Goal: Task Accomplishment & Management: Use online tool/utility

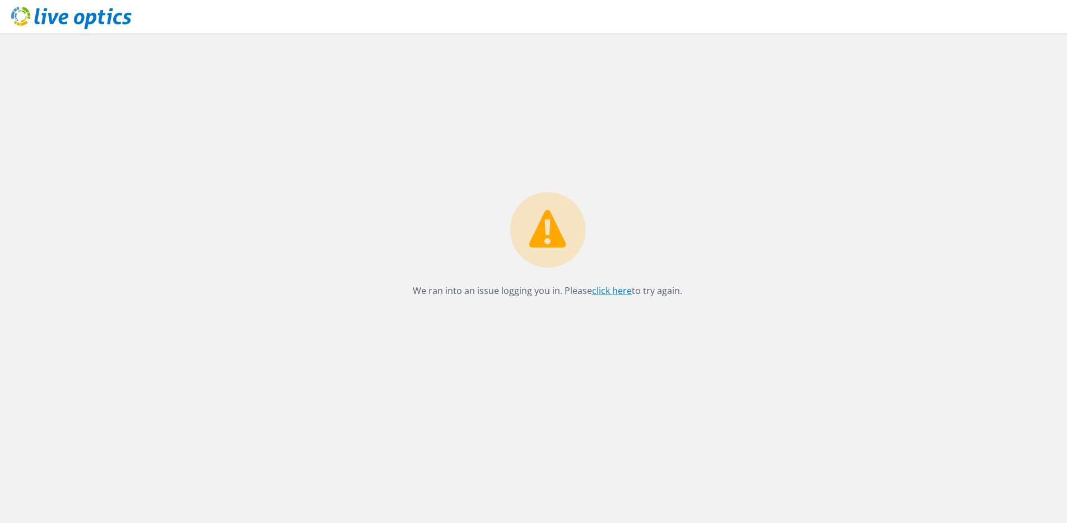
click at [621, 289] on link "click here" at bounding box center [612, 291] width 40 height 12
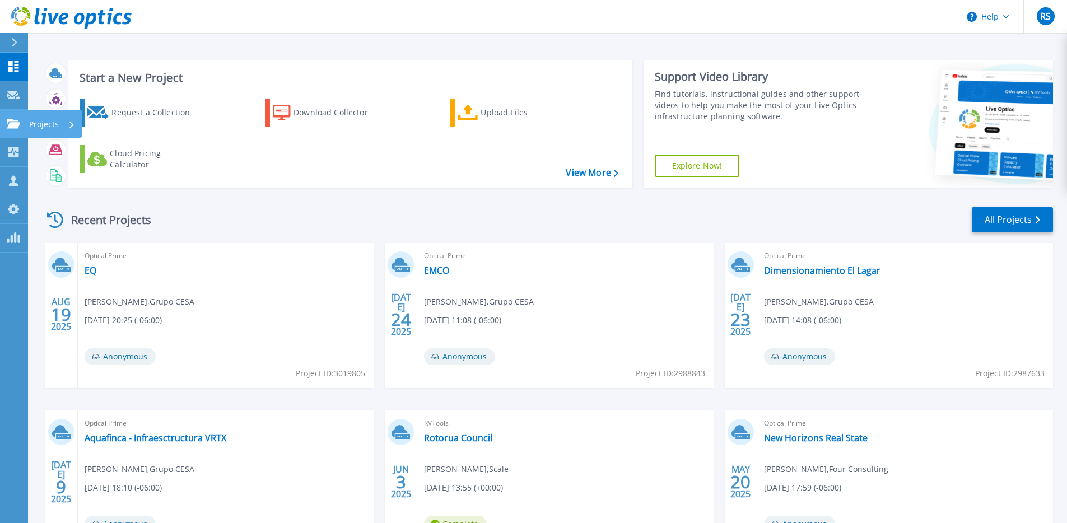
click at [14, 123] on icon at bounding box center [13, 124] width 13 height 10
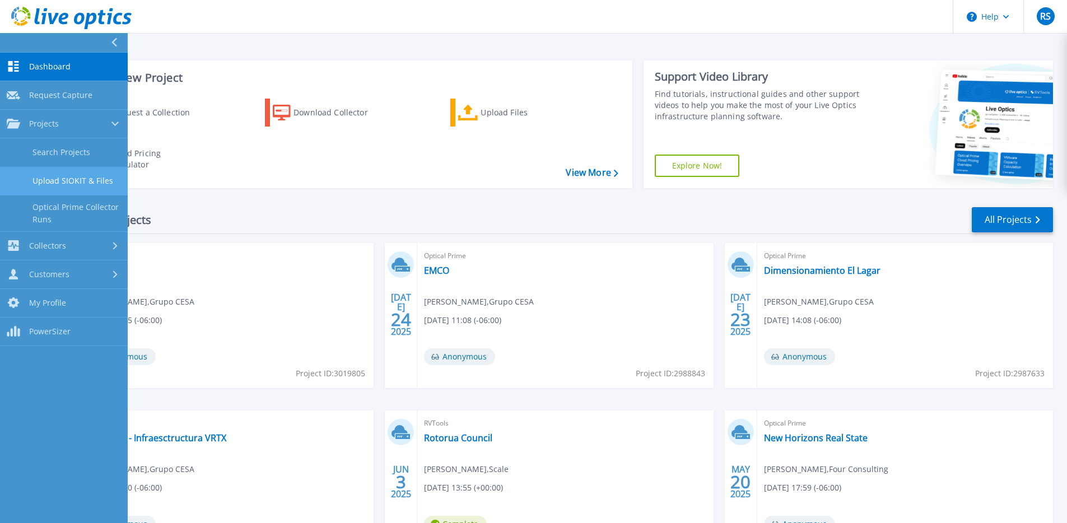
click at [69, 182] on link "Upload SIOKIT & Files" at bounding box center [64, 181] width 128 height 29
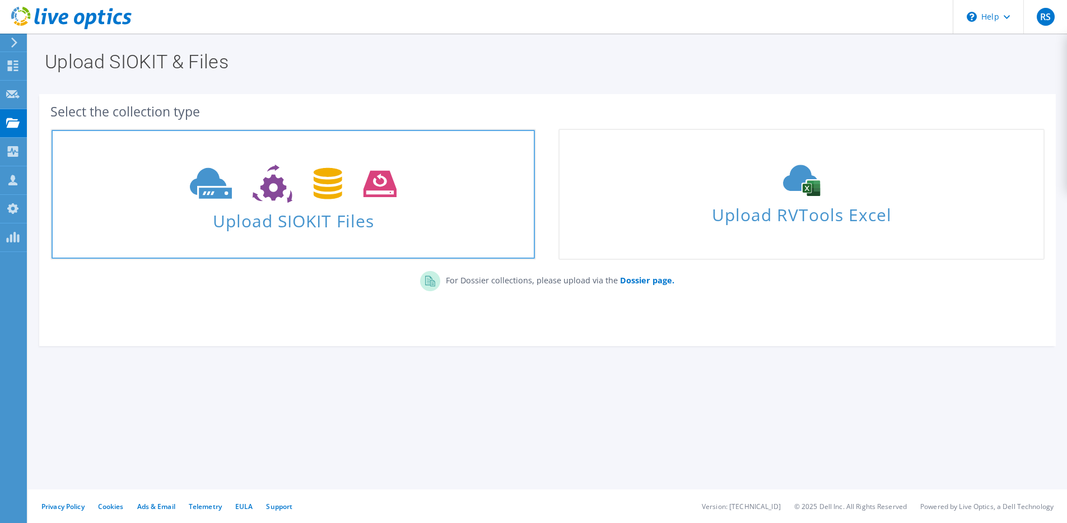
click at [213, 210] on span "Upload SIOKIT Files" at bounding box center [293, 218] width 483 height 24
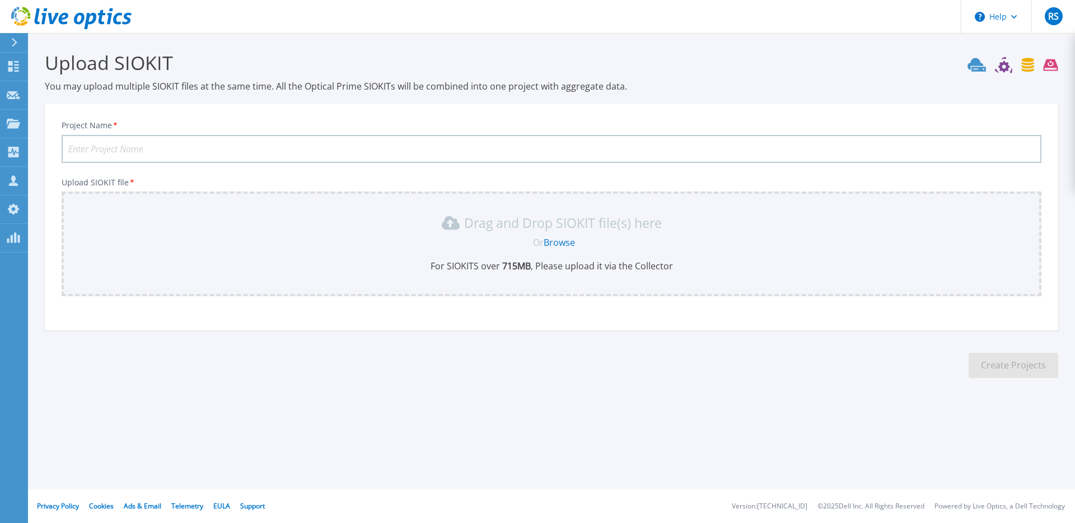
click at [209, 145] on input "Project Name *" at bounding box center [552, 149] width 980 height 28
type input "Supreme Ventures Limited"
click at [561, 239] on link "Browse" at bounding box center [559, 242] width 31 height 12
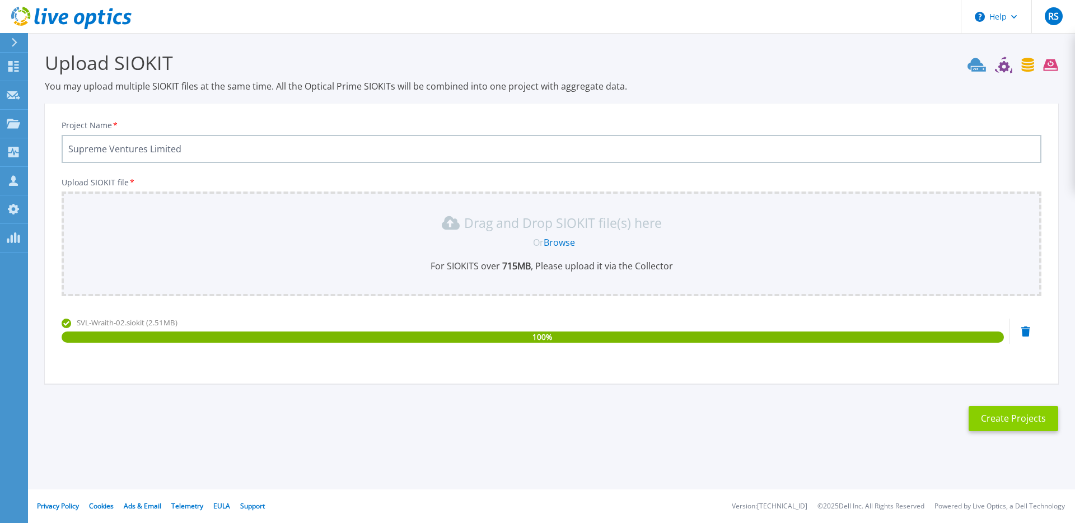
click at [991, 421] on button "Create Projects" at bounding box center [1014, 418] width 90 height 25
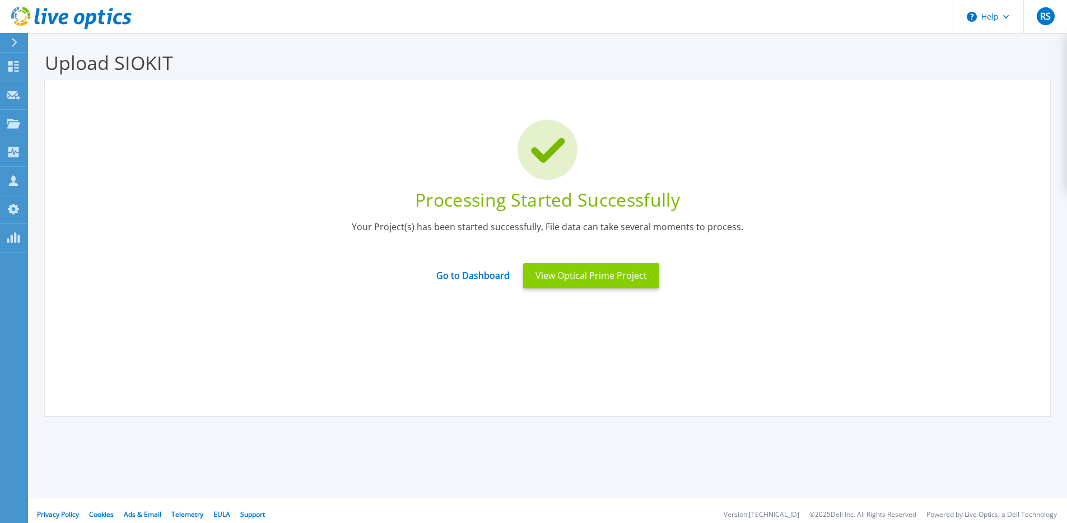
click at [625, 284] on button "View Optical Prime Project" at bounding box center [591, 275] width 136 height 25
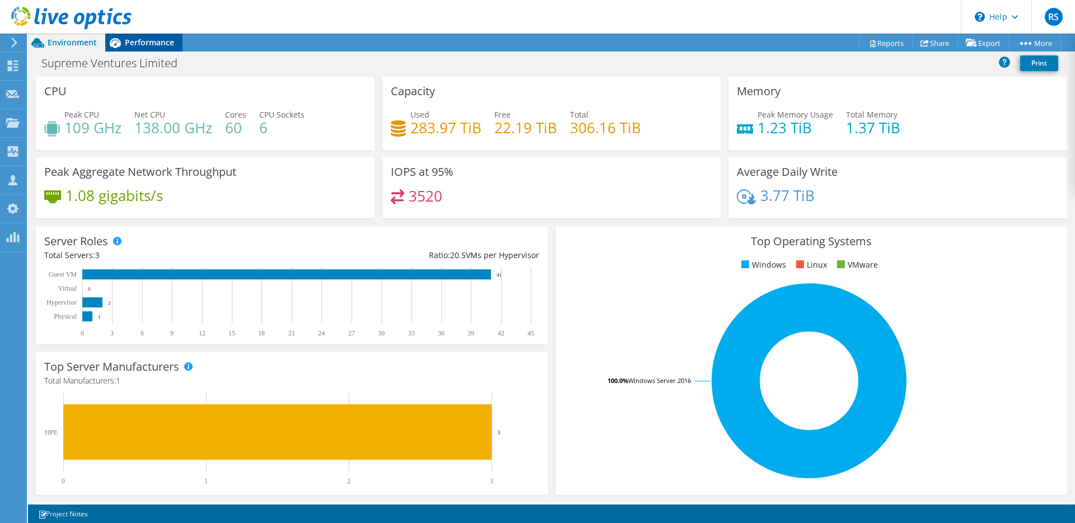
click at [147, 43] on span "Performance" at bounding box center [149, 42] width 49 height 11
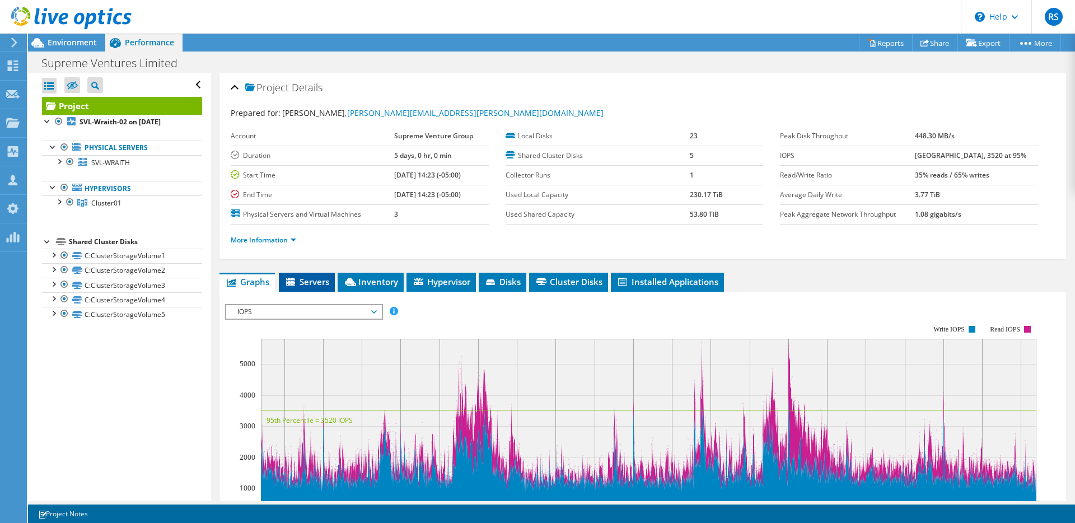
click at [319, 279] on span "Servers" at bounding box center [307, 281] width 45 height 11
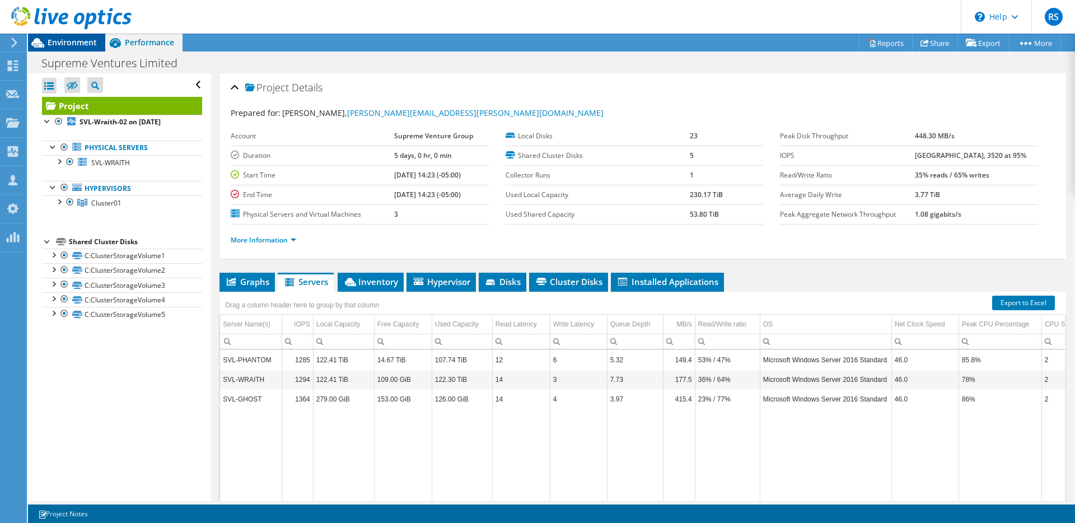
click at [69, 48] on div "Environment" at bounding box center [66, 43] width 77 height 18
